Goal: Task Accomplishment & Management: Use online tool/utility

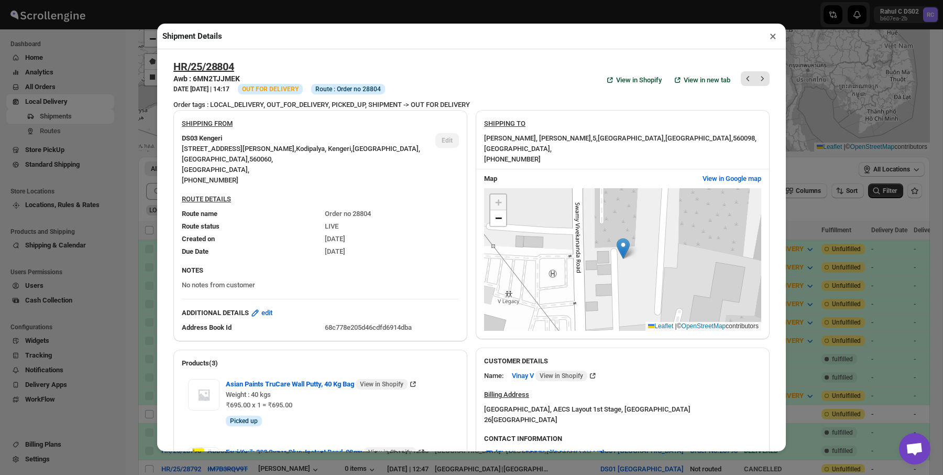
scroll to position [70, 0]
click at [530, 145] on div "Aditya Layout, Rajarajeshwari Nagar , 5 , Bengaluru , Karnataka , 560098 , Indi…" at bounding box center [622, 148] width 277 height 31
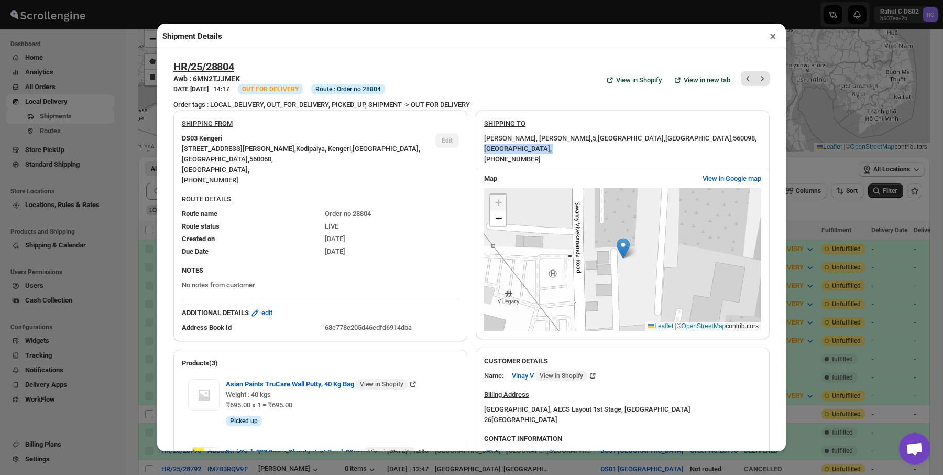
click at [531, 145] on div "Aditya Layout, Rajarajeshwari Nagar , 5 , Bengaluru , Karnataka , 560098 , Indi…" at bounding box center [622, 148] width 277 height 31
click at [536, 141] on span "Aditya Layout, Rajarajeshwari Nagar ," at bounding box center [538, 138] width 108 height 8
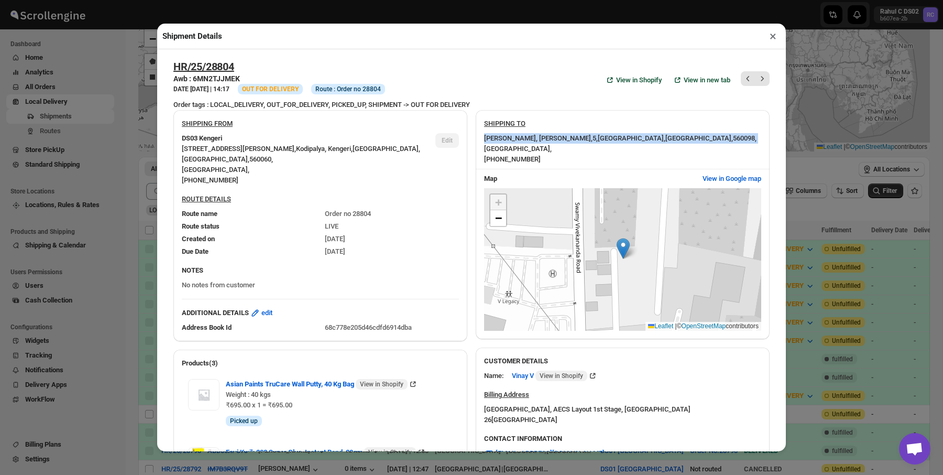
click at [536, 141] on span "Aditya Layout, Rajarajeshwari Nagar ," at bounding box center [538, 138] width 108 height 8
click at [129, 80] on div "Shipment Details × HR/25/28804 Awb : 6MN2TJJMEK DATE 15-Sep-25 | 14:17 Info OUT…" at bounding box center [471, 237] width 943 height 475
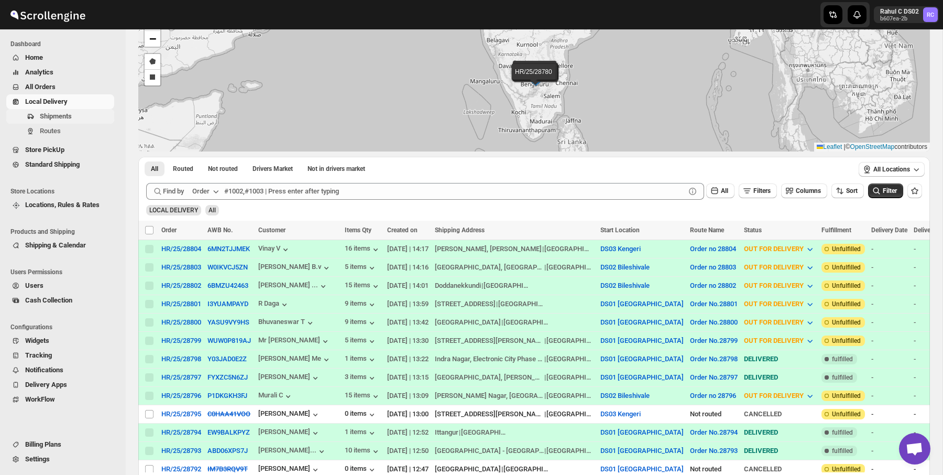
click at [86, 118] on span "Shipments" at bounding box center [76, 116] width 72 height 10
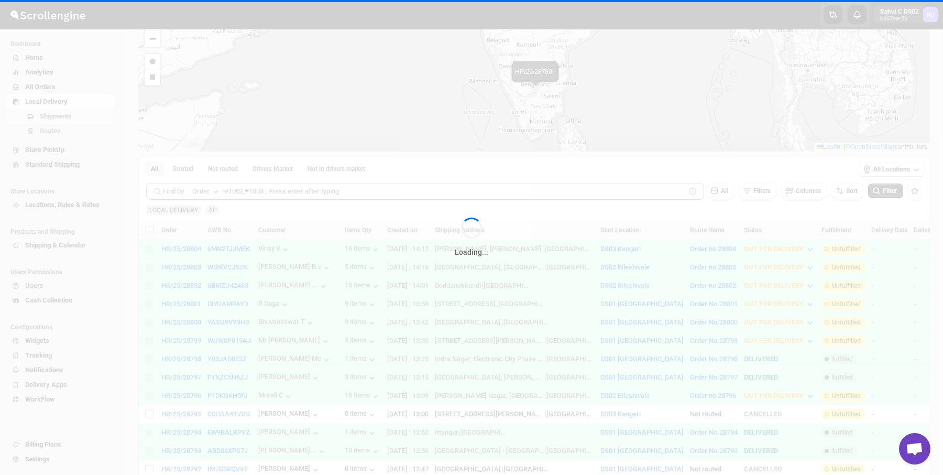
scroll to position [0, 0]
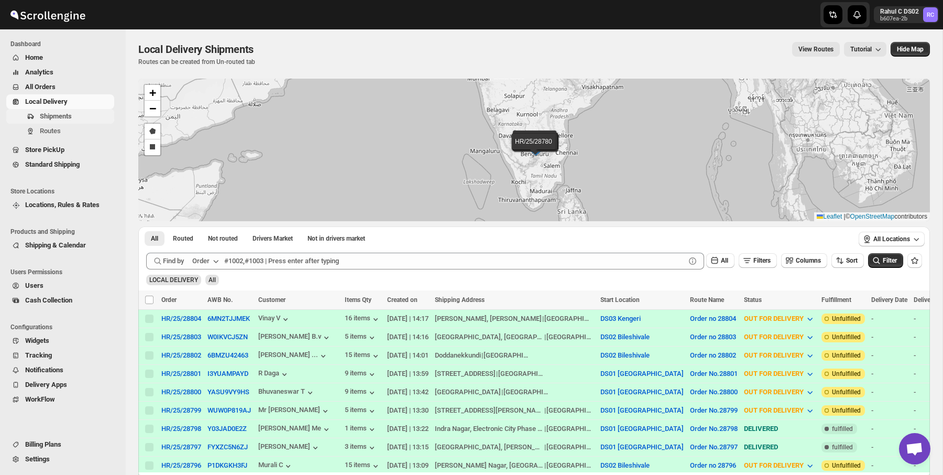
click at [78, 116] on span "Shipments" at bounding box center [76, 116] width 72 height 10
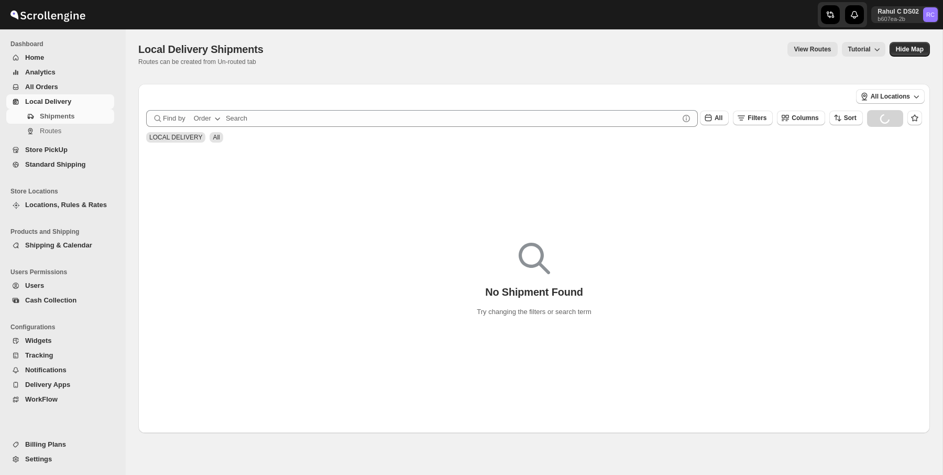
scroll to position [29, 0]
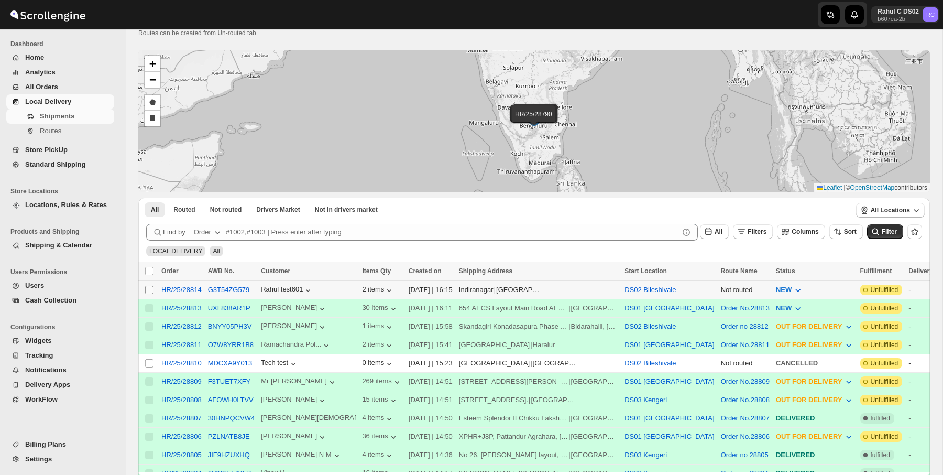
click at [147, 289] on input "Select shipment" at bounding box center [149, 289] width 8 height 8
checkbox input "true"
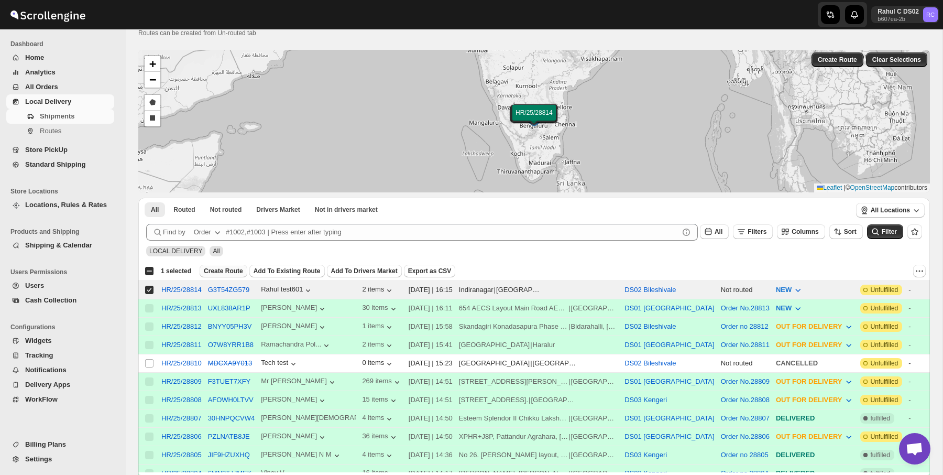
click at [228, 272] on span "Create Route" at bounding box center [223, 271] width 39 height 8
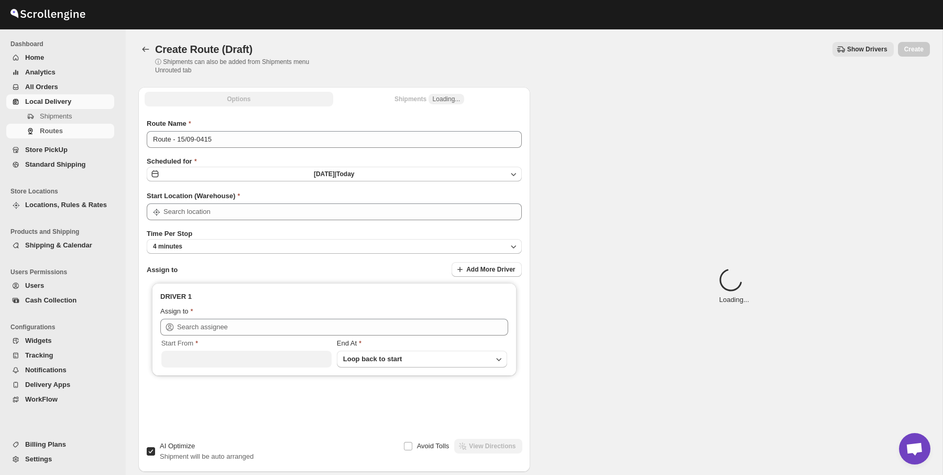
type input "DS02 Bileshivale"
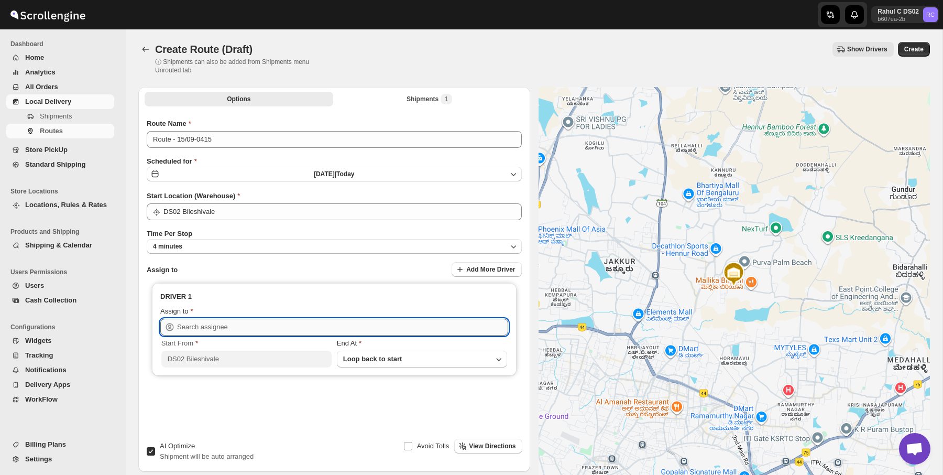
click at [310, 328] on input "text" at bounding box center [342, 326] width 331 height 17
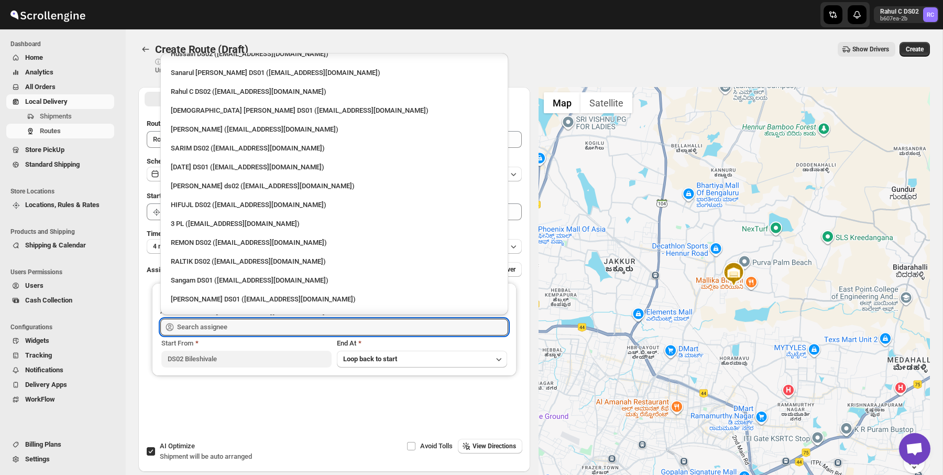
scroll to position [35, 0]
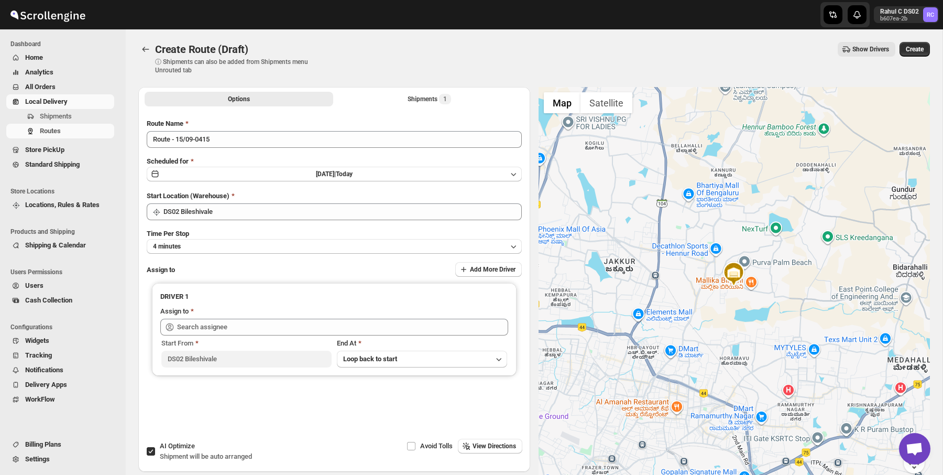
click at [109, 180] on ul "Store Locations Locations, Rules & Rates" at bounding box center [60, 200] width 120 height 40
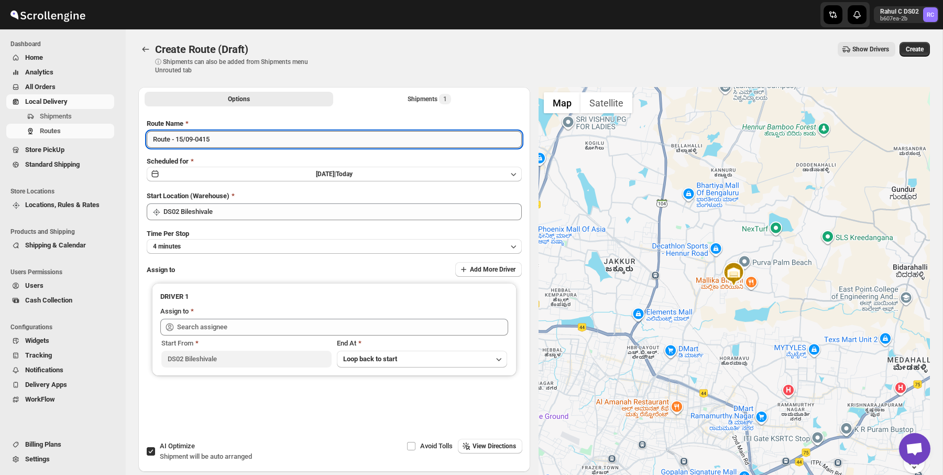
click at [194, 131] on input "Route - 15/09-0415" at bounding box center [334, 139] width 375 height 17
click at [199, 131] on input "Route - 15/09-0415" at bounding box center [334, 139] width 375 height 17
click at [182, 136] on input "Route - 15/09-0415" at bounding box center [334, 139] width 375 height 17
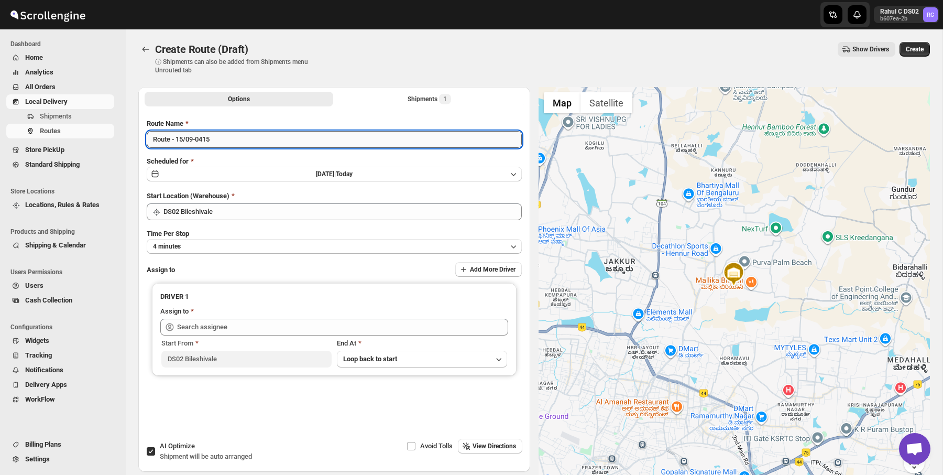
click at [182, 136] on input "Route - 15/09-0415" at bounding box center [334, 139] width 375 height 17
drag, startPoint x: 182, startPoint y: 136, endPoint x: 236, endPoint y: 139, distance: 54.0
click at [184, 136] on input "Route - 15/09-0415" at bounding box center [334, 139] width 375 height 17
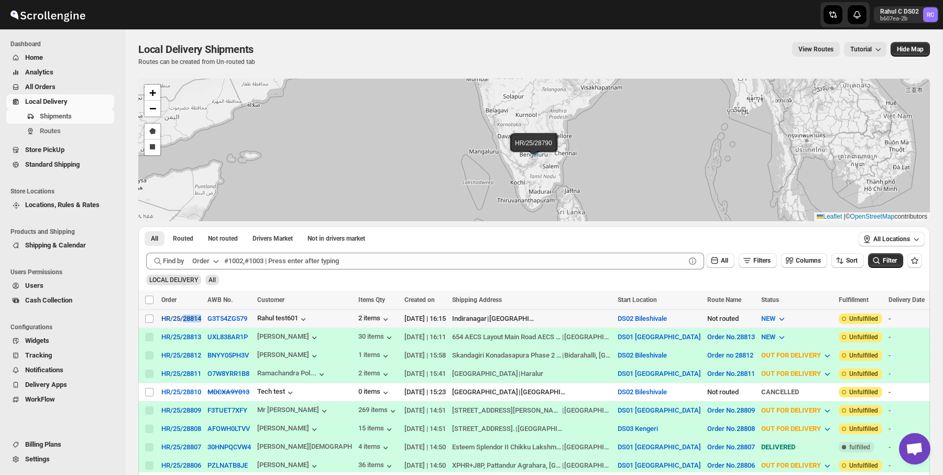
drag, startPoint x: 208, startPoint y: 319, endPoint x: 183, endPoint y: 320, distance: 24.6
click at [183, 320] on tr "Select shipment HR/25/28814 G3T54ZG579 Rahul test601 2 items [DATE] | 16:15 Ind…" at bounding box center [703, 318] width 1130 height 18
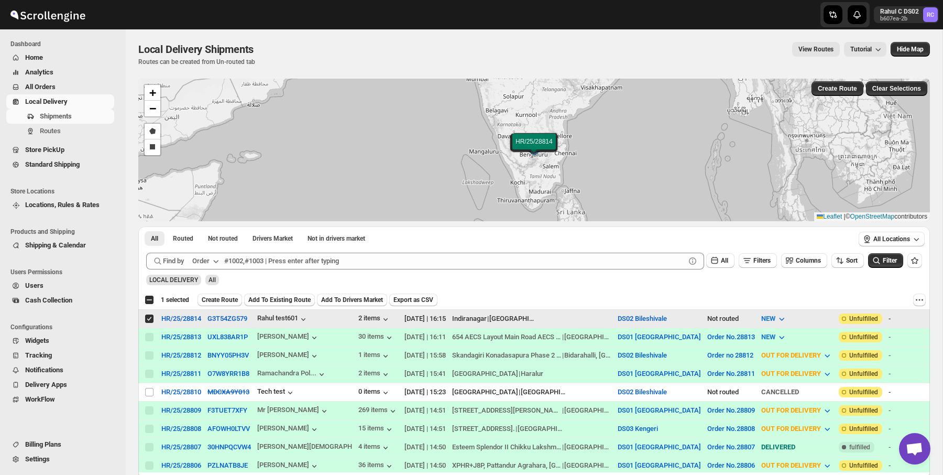
click at [146, 321] on input "Select shipment" at bounding box center [149, 318] width 8 height 8
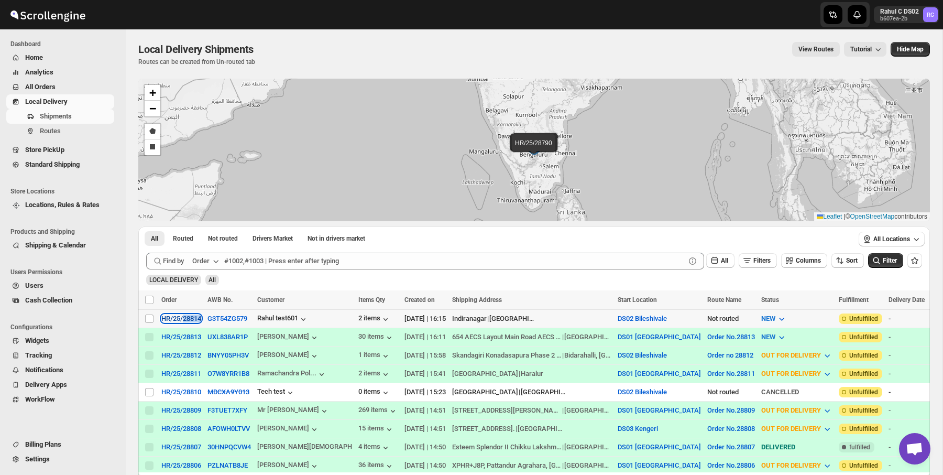
click at [170, 317] on div "HR/25/28814" at bounding box center [181, 318] width 40 height 8
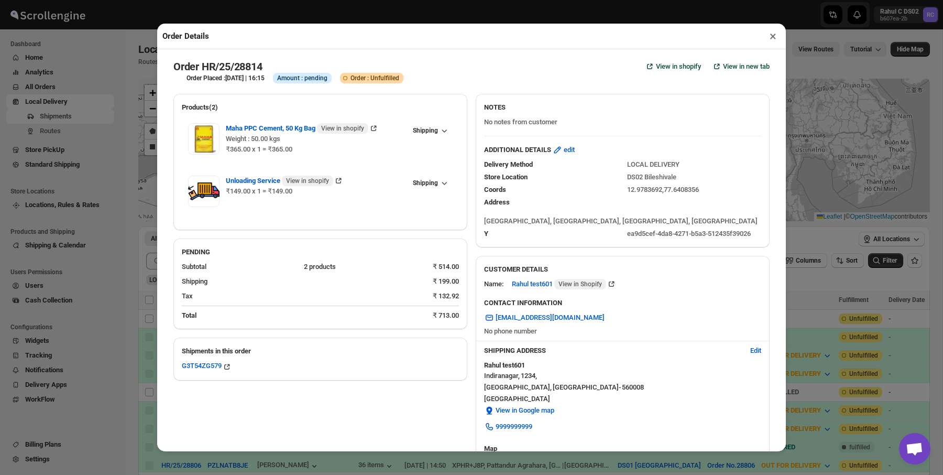
click at [95, 309] on div "Order Details × Order HR/25/28814 View in shopify View in new tab Order Placed …" at bounding box center [471, 237] width 943 height 475
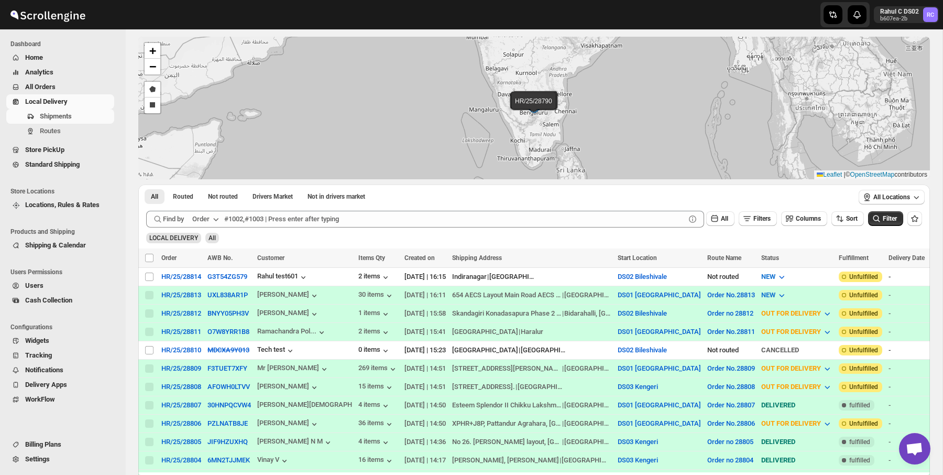
scroll to position [43, 0]
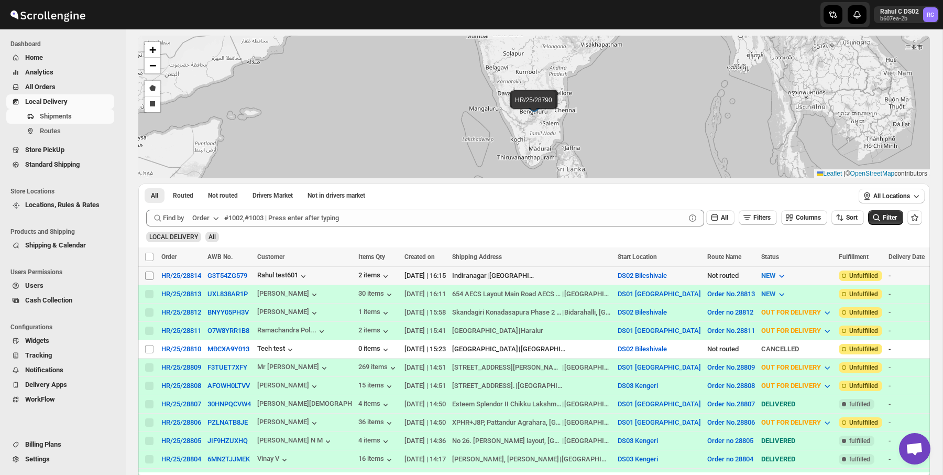
click at [151, 276] on input "Select shipment" at bounding box center [149, 275] width 8 height 8
checkbox input "true"
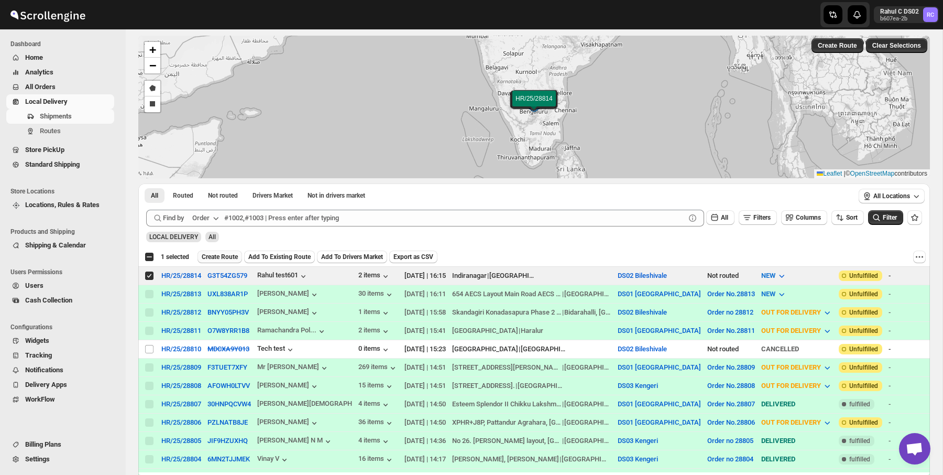
click at [217, 257] on span "Create Route" at bounding box center [220, 256] width 36 height 8
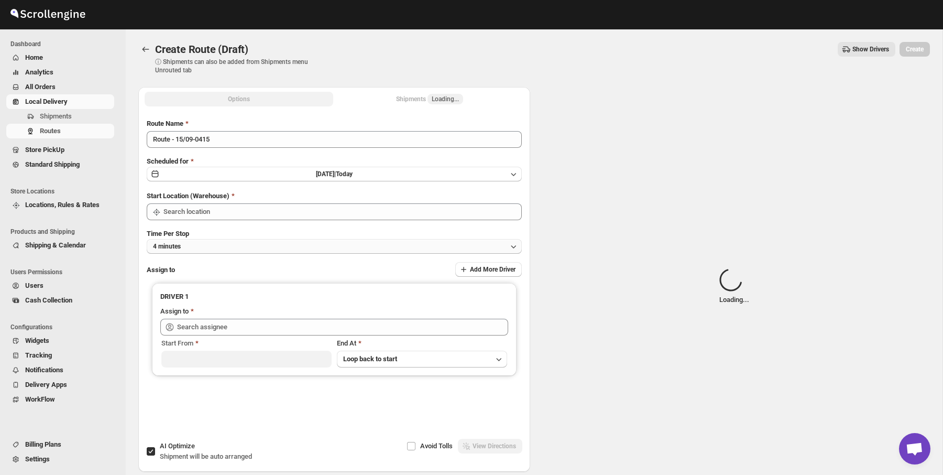
type input "DS02 Bileshivale"
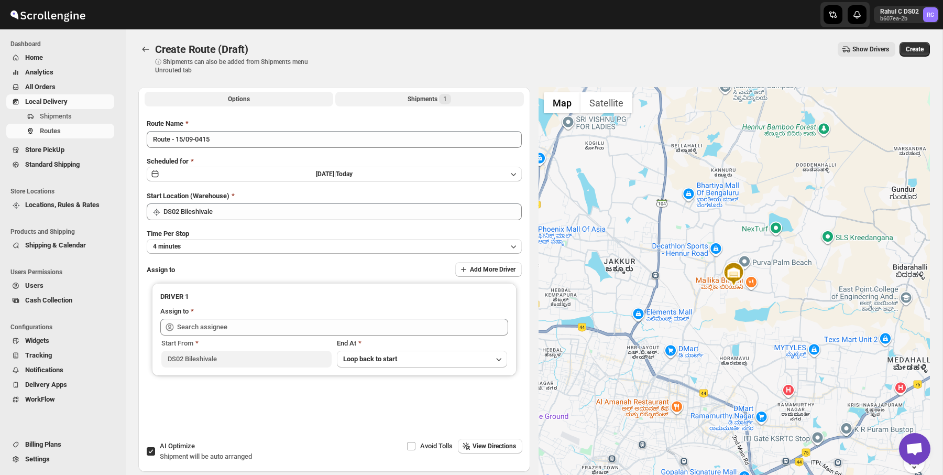
click at [414, 105] on button "Shipments 1" at bounding box center [429, 99] width 189 height 15
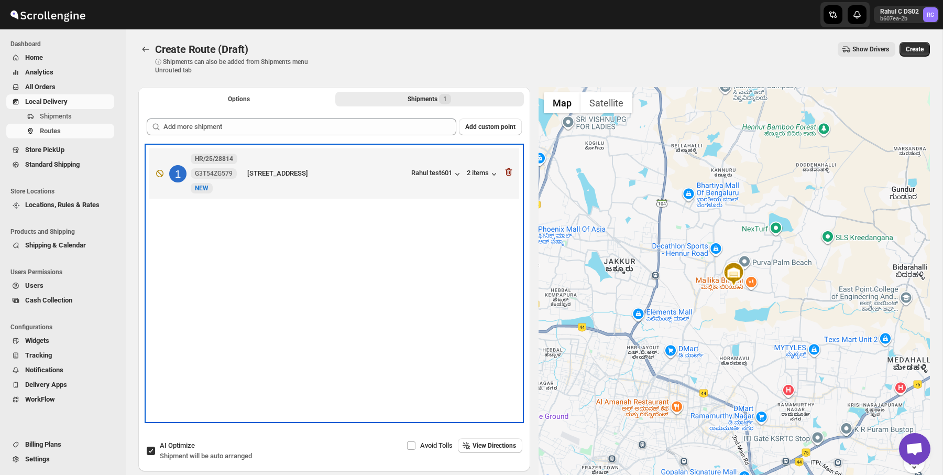
click at [226, 161] on b "HR/25/28814" at bounding box center [214, 158] width 38 height 7
drag, startPoint x: 188, startPoint y: 164, endPoint x: 240, endPoint y: 161, distance: 53.0
click at [240, 161] on div "1 HR/25/28814 G3T54ZG579 [GEOGRAPHIC_DATA] Rahul test601 2 items" at bounding box center [331, 171] width 363 height 44
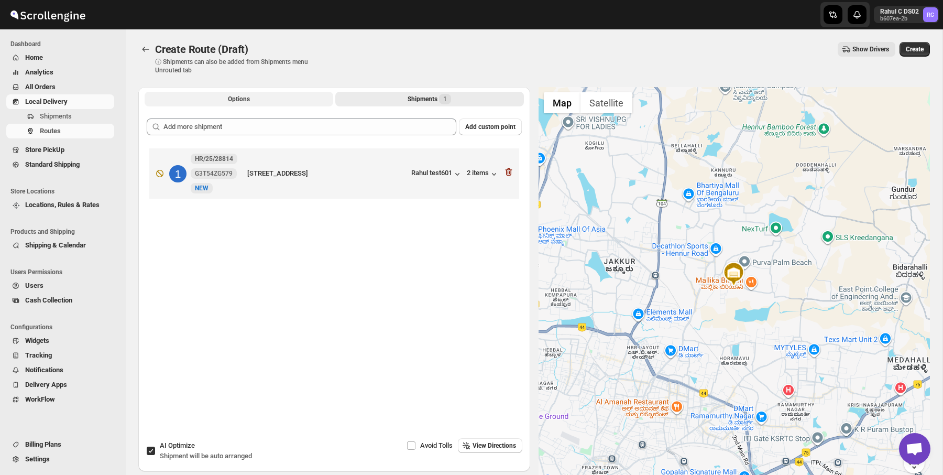
click at [296, 96] on button "Options" at bounding box center [239, 99] width 189 height 15
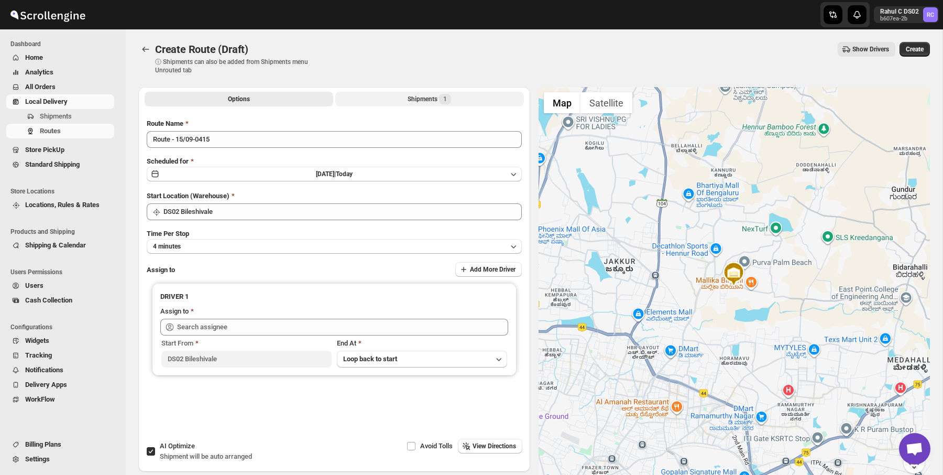
click at [395, 94] on button "Shipments 1" at bounding box center [429, 99] width 189 height 15
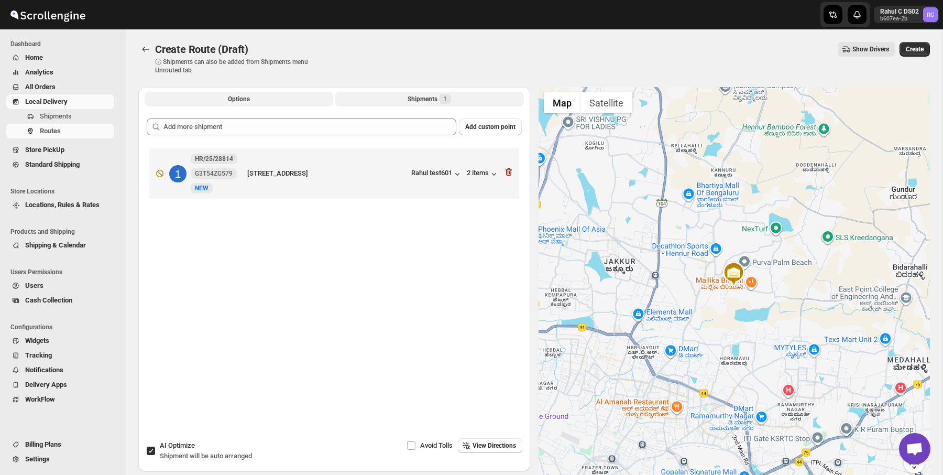
click at [303, 96] on button "Options" at bounding box center [239, 99] width 189 height 15
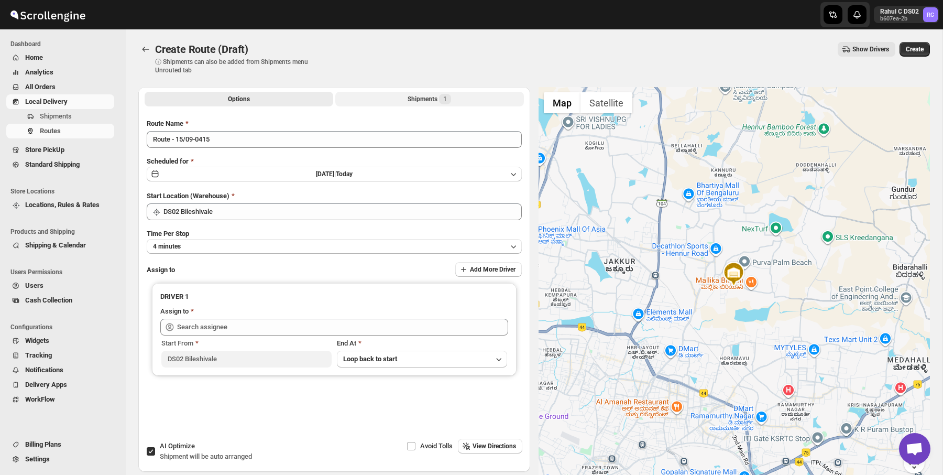
click at [356, 96] on button "Shipments 1" at bounding box center [429, 99] width 189 height 15
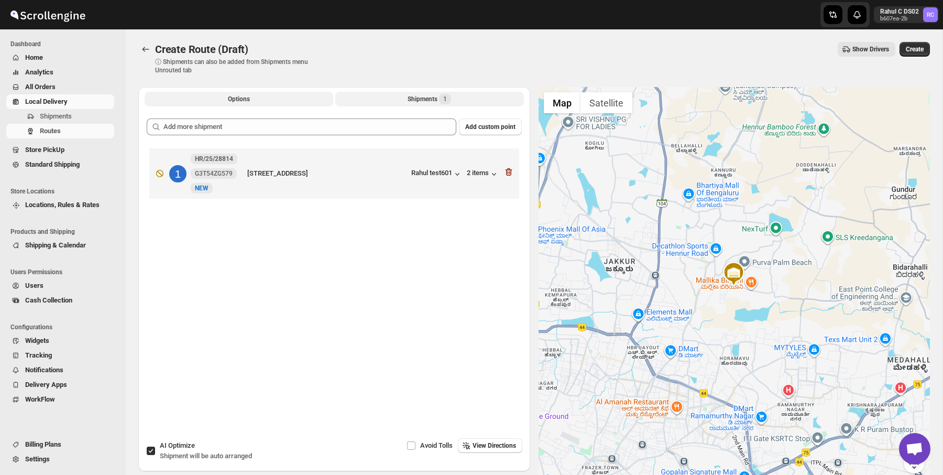
click at [309, 94] on button "Options" at bounding box center [239, 99] width 189 height 15
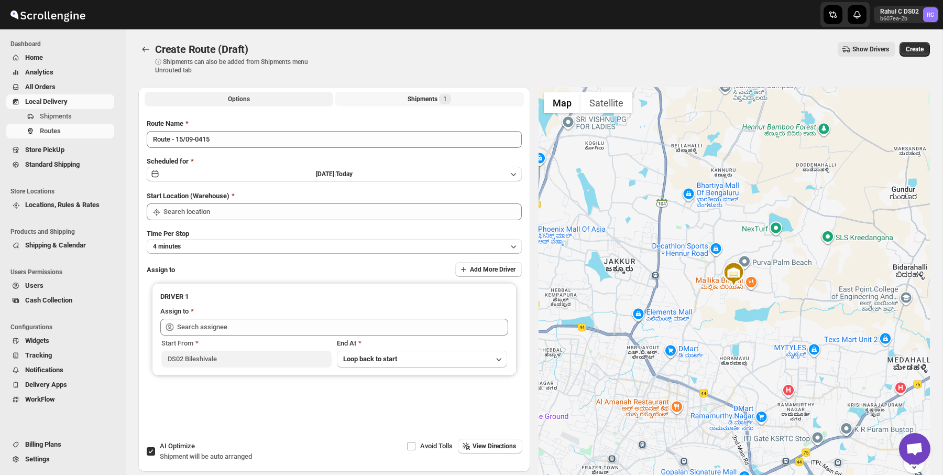
type input "DS02 Bileshivale"
click at [138, 54] on div at bounding box center [146, 49] width 17 height 15
click at [146, 54] on button "Routes" at bounding box center [145, 49] width 15 height 15
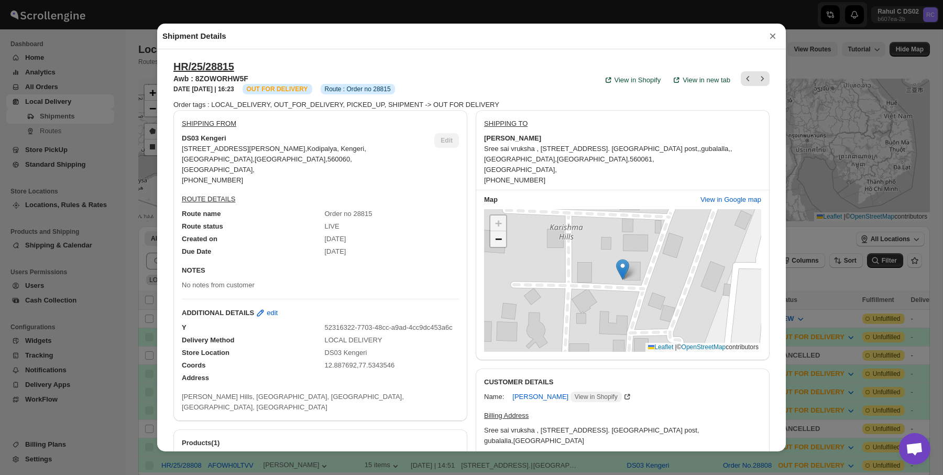
click at [501, 235] on span "−" at bounding box center [498, 238] width 7 height 13
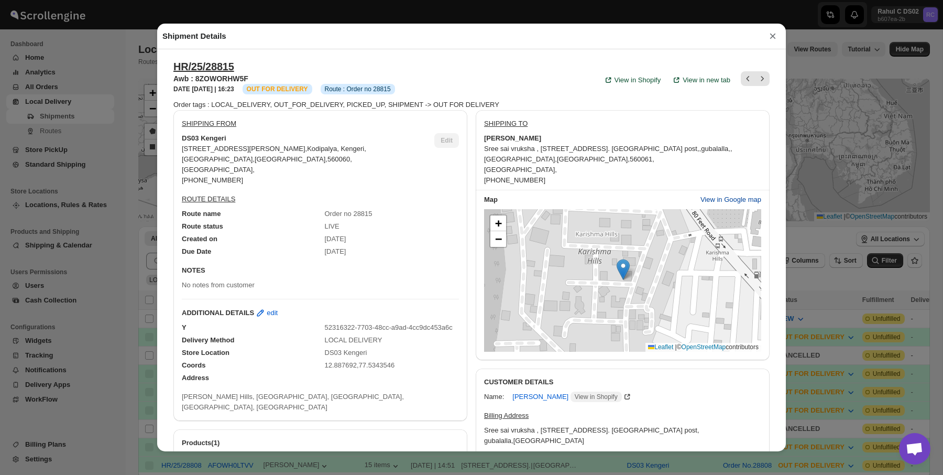
click at [730, 193] on button "View in Google map" at bounding box center [730, 199] width 73 height 17
